Goal: Task Accomplishment & Management: Use online tool/utility

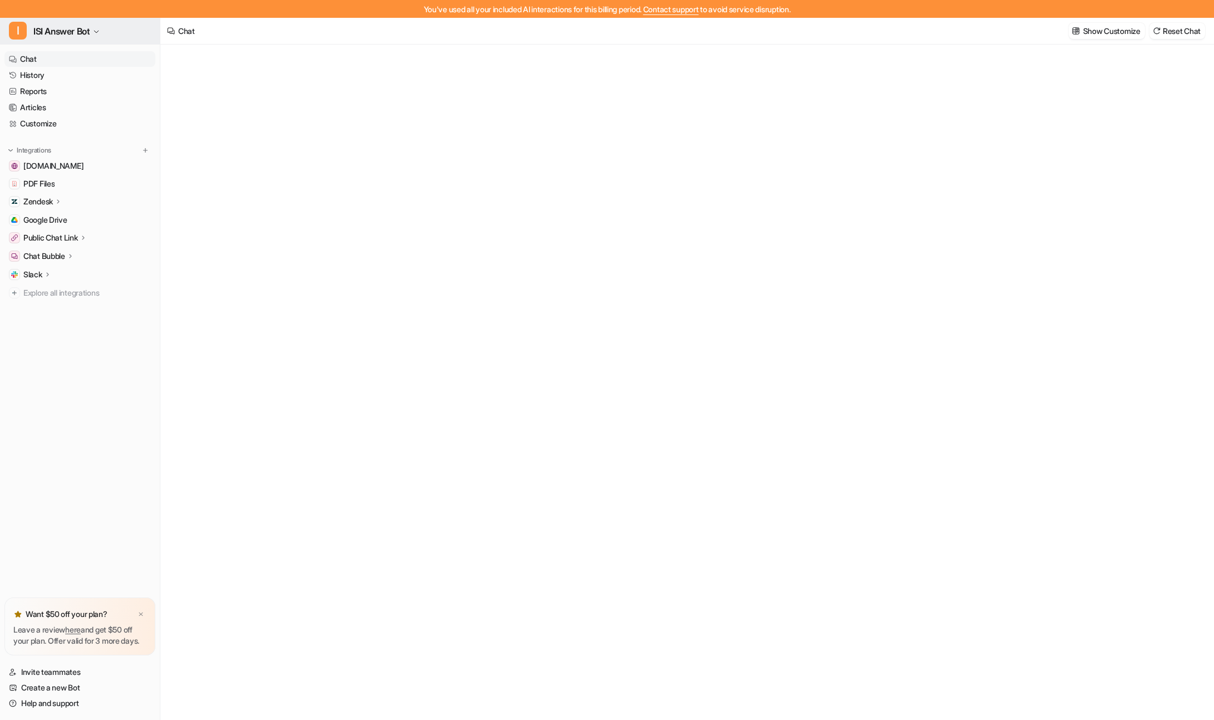
type textarea "**********"
click at [32, 71] on link "History" at bounding box center [79, 75] width 151 height 16
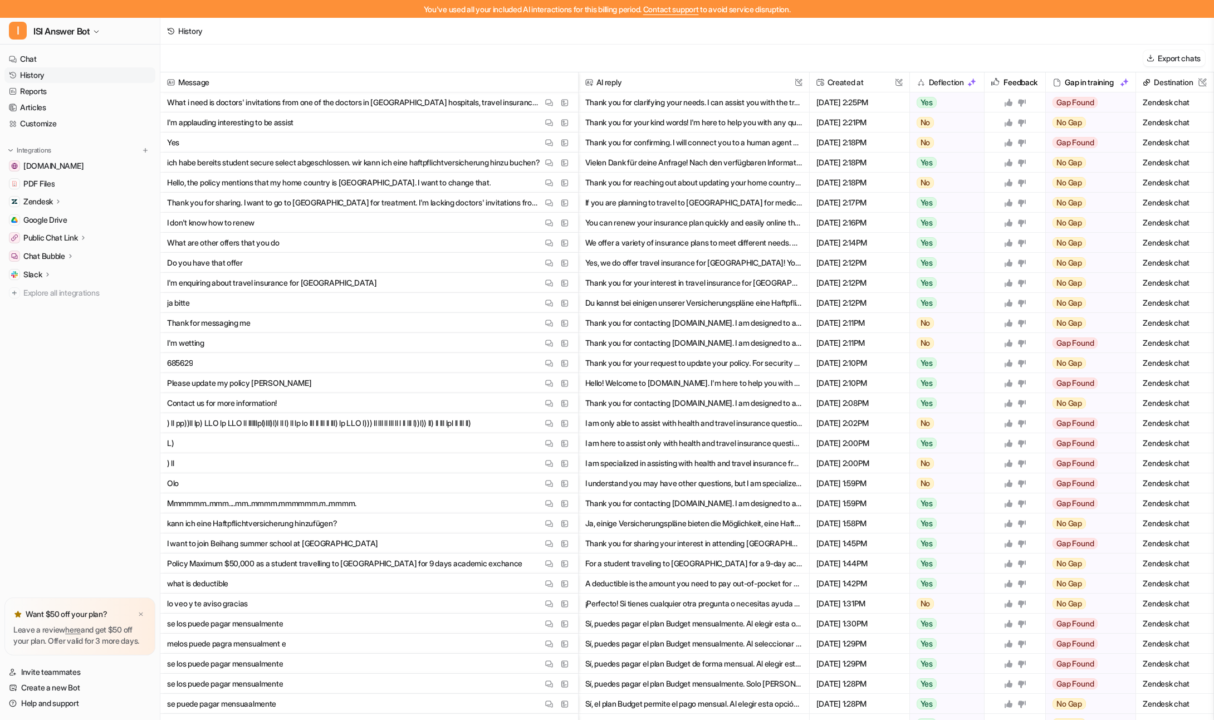
click at [932, 81] on h2 "Deflection" at bounding box center [946, 82] width 35 height 20
click at [968, 84] on img at bounding box center [971, 82] width 9 height 9
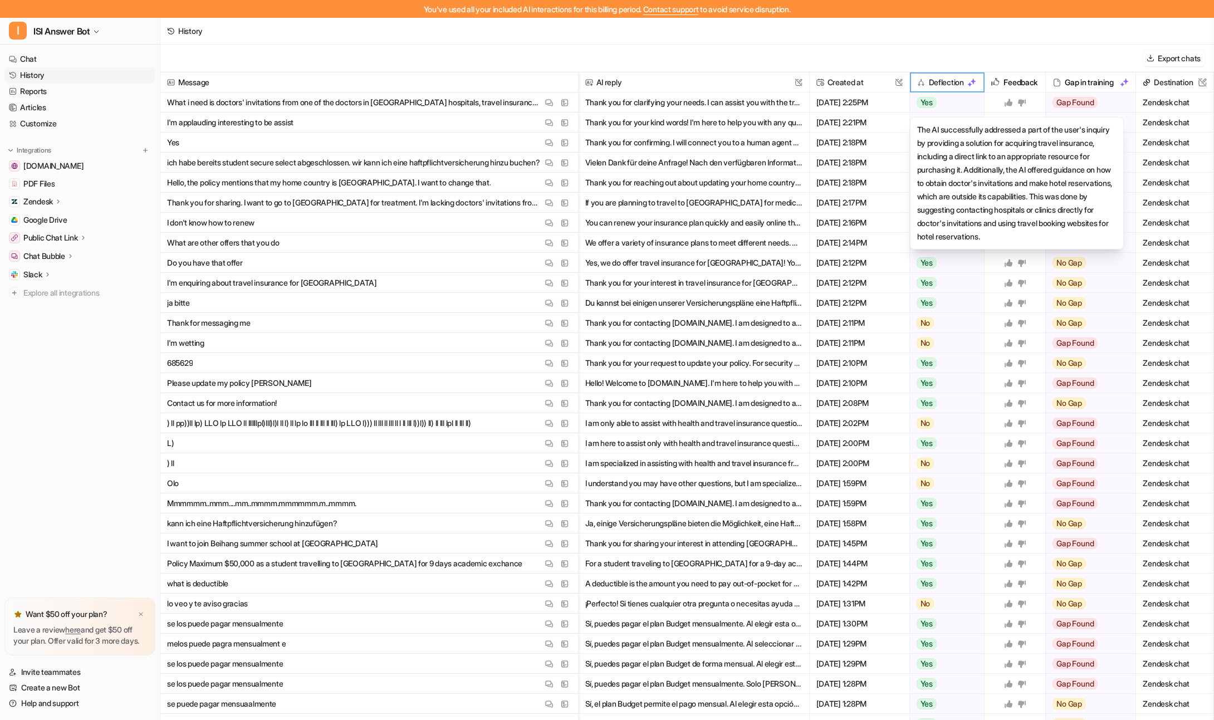
click at [921, 103] on span "Yes" at bounding box center [927, 102] width 20 height 11
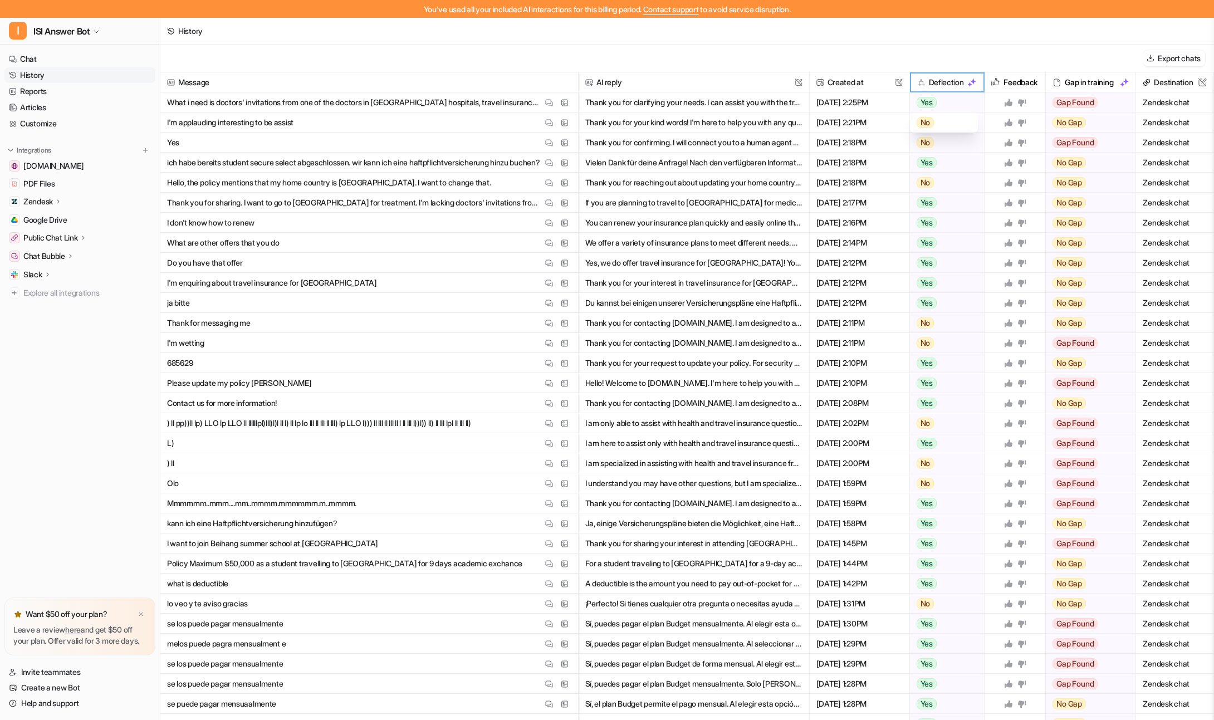
click at [924, 120] on span "No" at bounding box center [926, 122] width 18 height 11
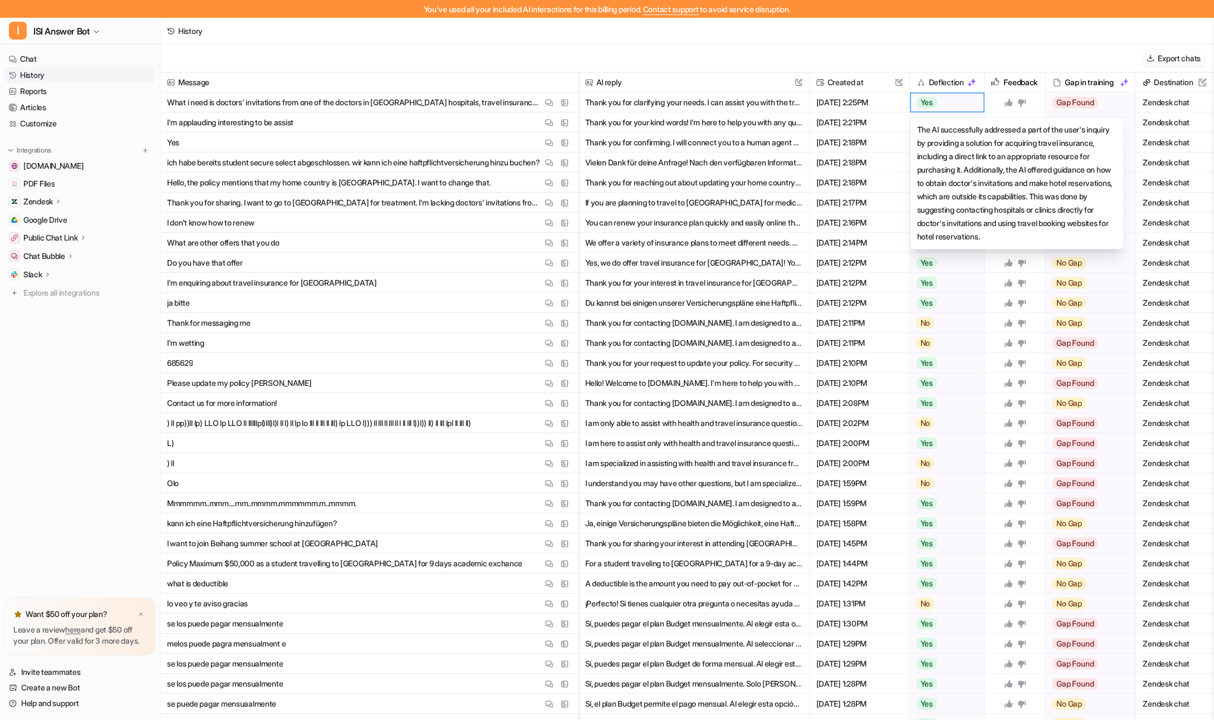
click at [1168, 57] on button "Export chats" at bounding box center [1174, 58] width 62 height 16
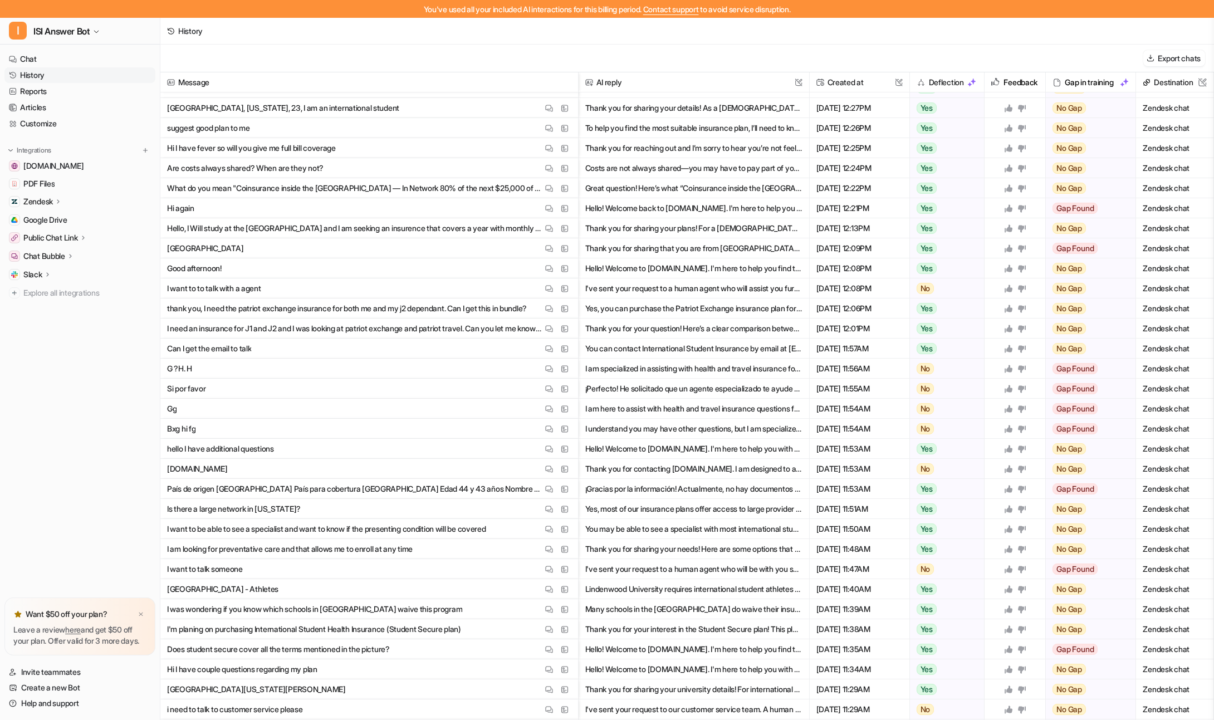
scroll to position [1279, 0]
